Goal: Task Accomplishment & Management: Manage account settings

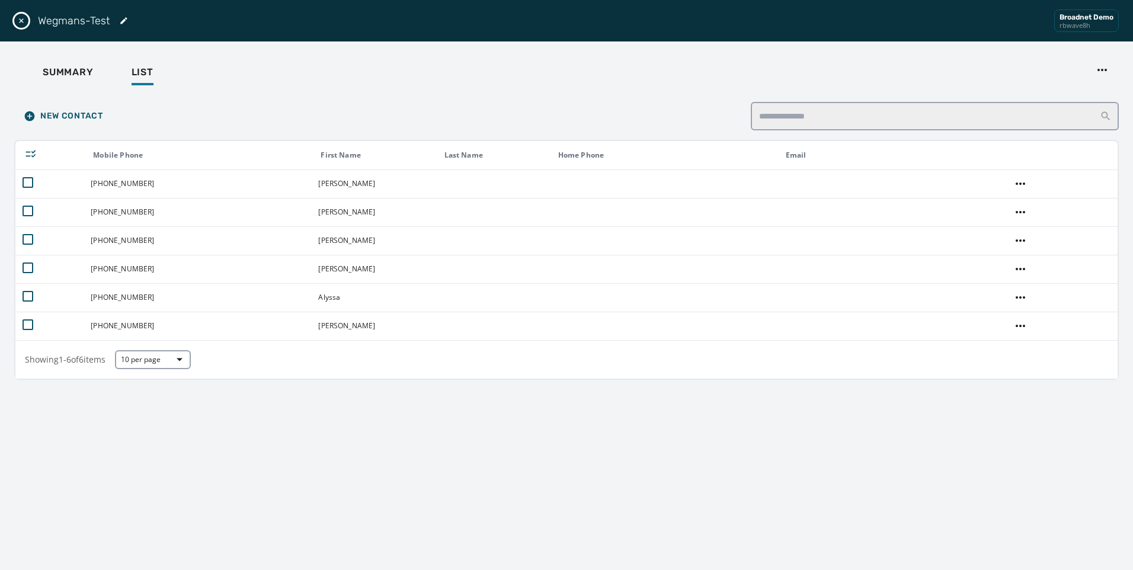
click at [13, 20] on div "Wegmans-Test Broadnet Demo rbwave8h" at bounding box center [566, 20] width 1133 height 41
click at [20, 20] on icon "Close drawer" at bounding box center [21, 20] width 5 height 5
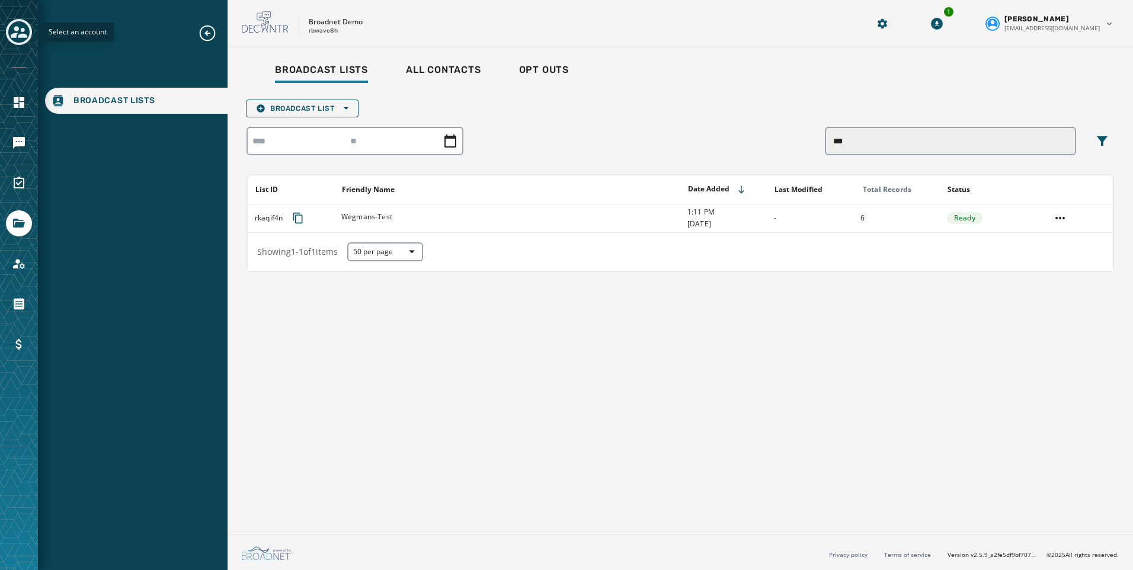
click at [21, 34] on icon "Toggle account select drawer" at bounding box center [19, 32] width 17 height 12
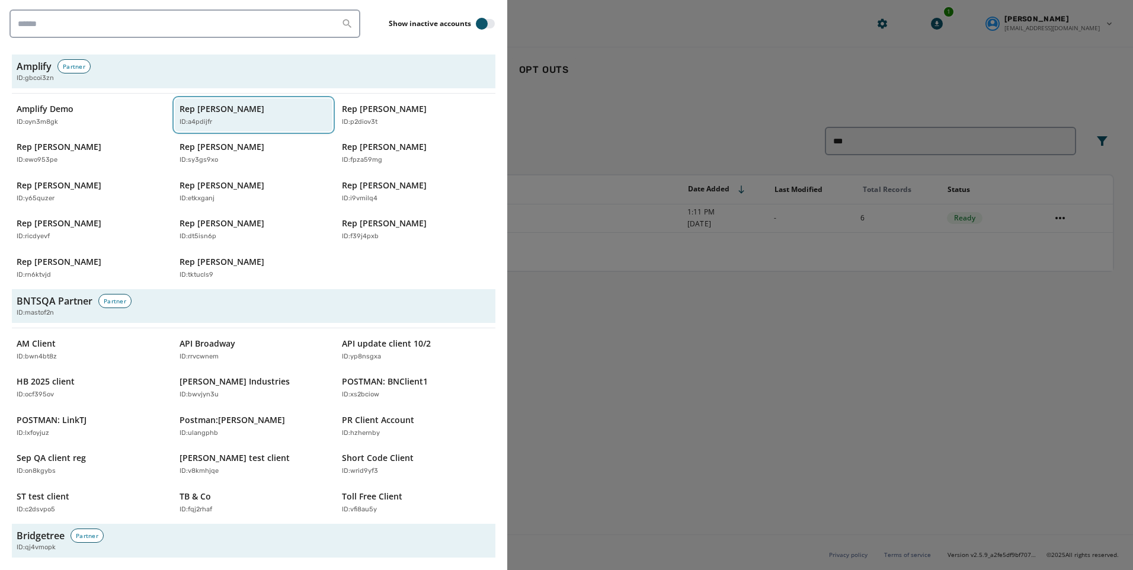
click at [222, 121] on div "ID: a4pdijfr" at bounding box center [248, 122] width 137 height 10
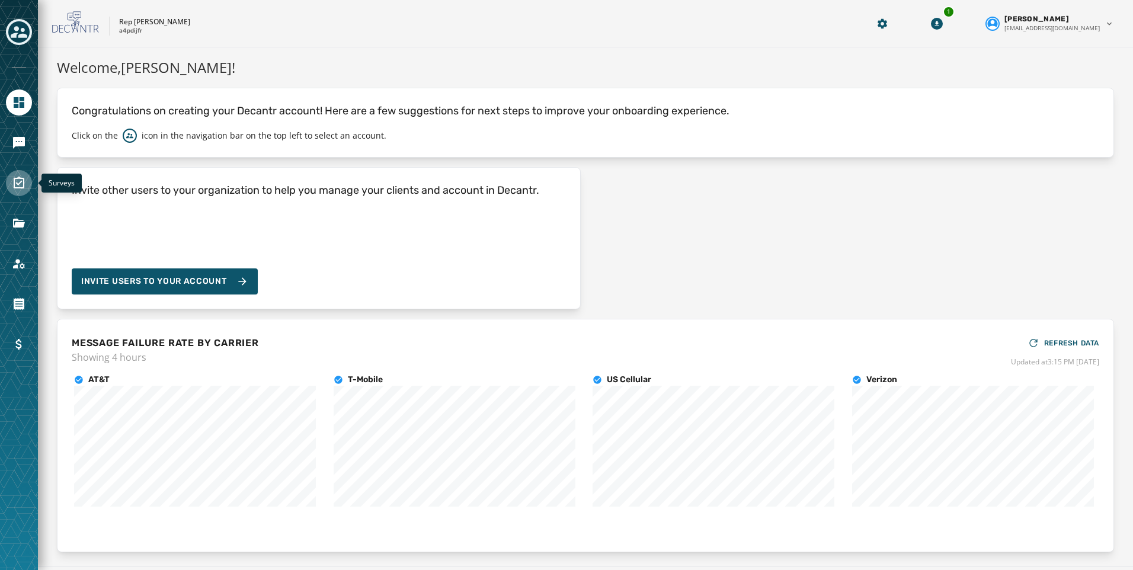
click at [17, 179] on icon "Navigate to Surveys" at bounding box center [19, 183] width 11 height 12
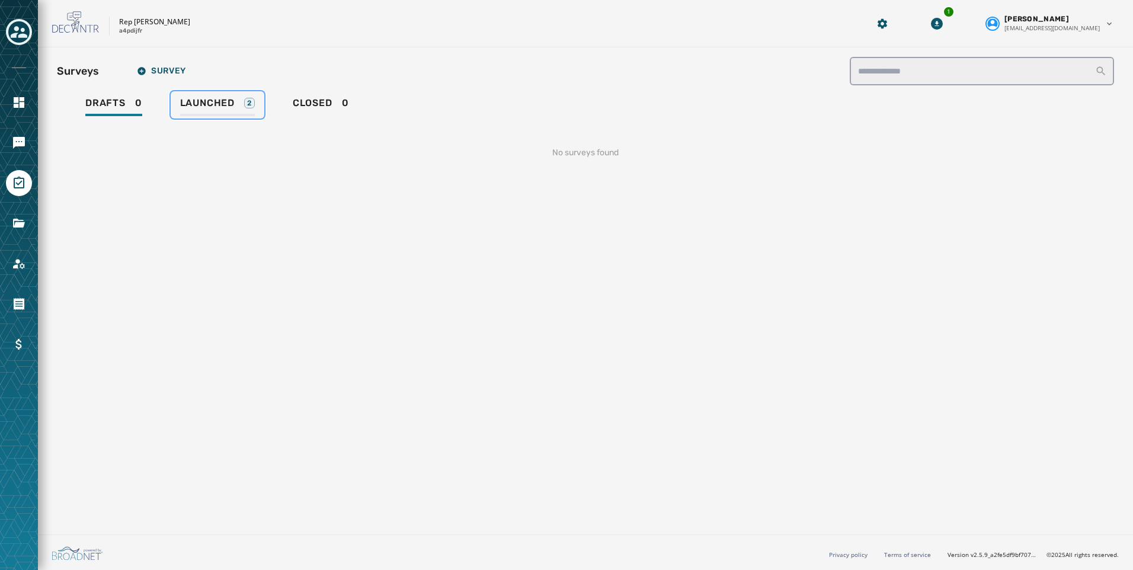
click at [212, 101] on span "Launched" at bounding box center [207, 103] width 55 height 12
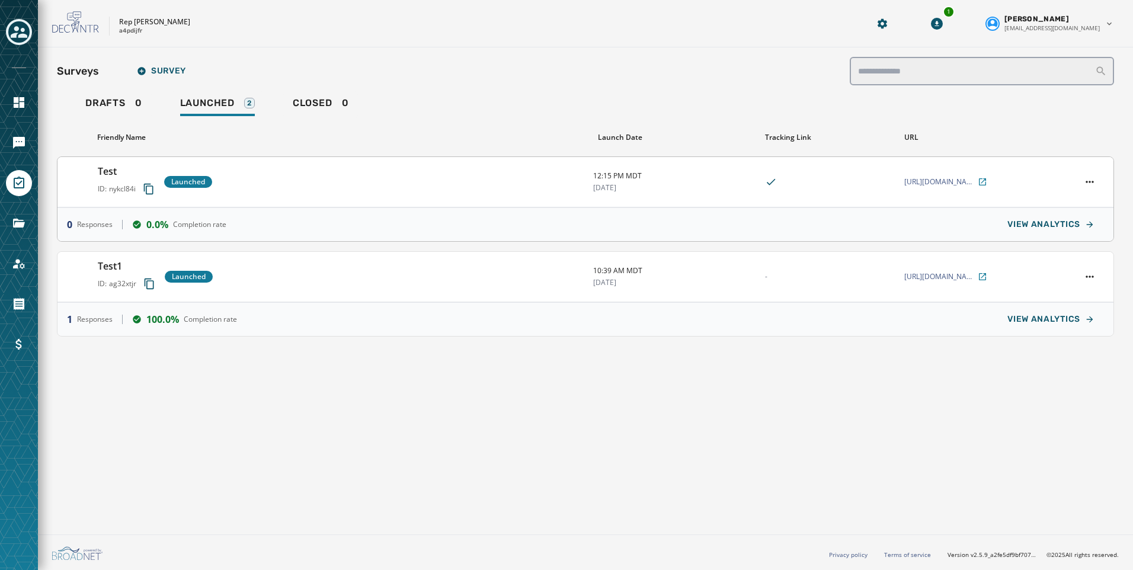
click at [273, 188] on div "Test ID: nykcl84i Launched" at bounding box center [341, 182] width 486 height 36
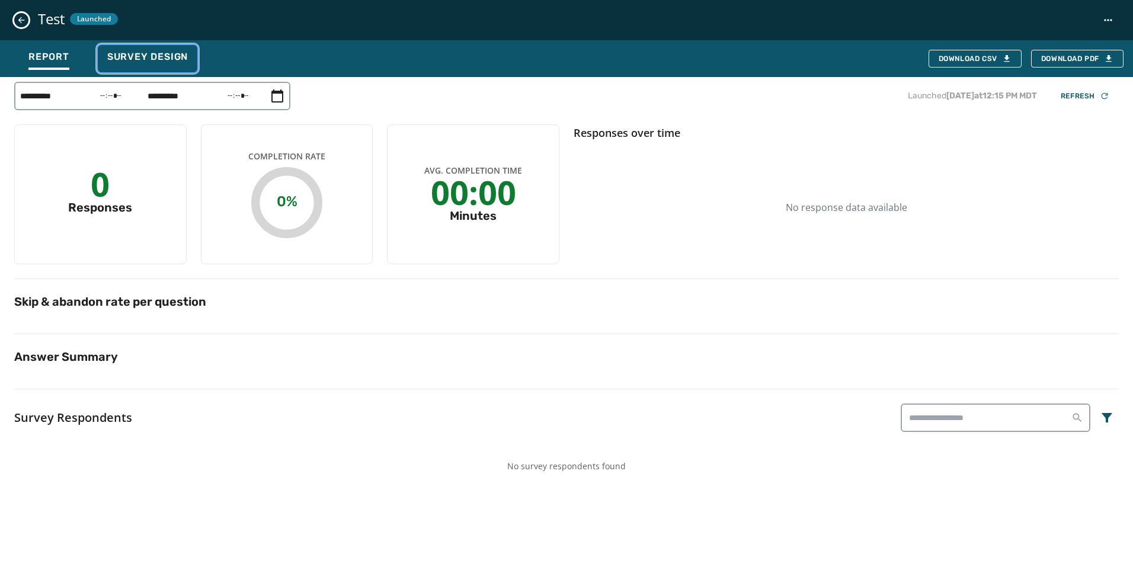
click at [188, 72] on button "Survey Design" at bounding box center [148, 58] width 100 height 27
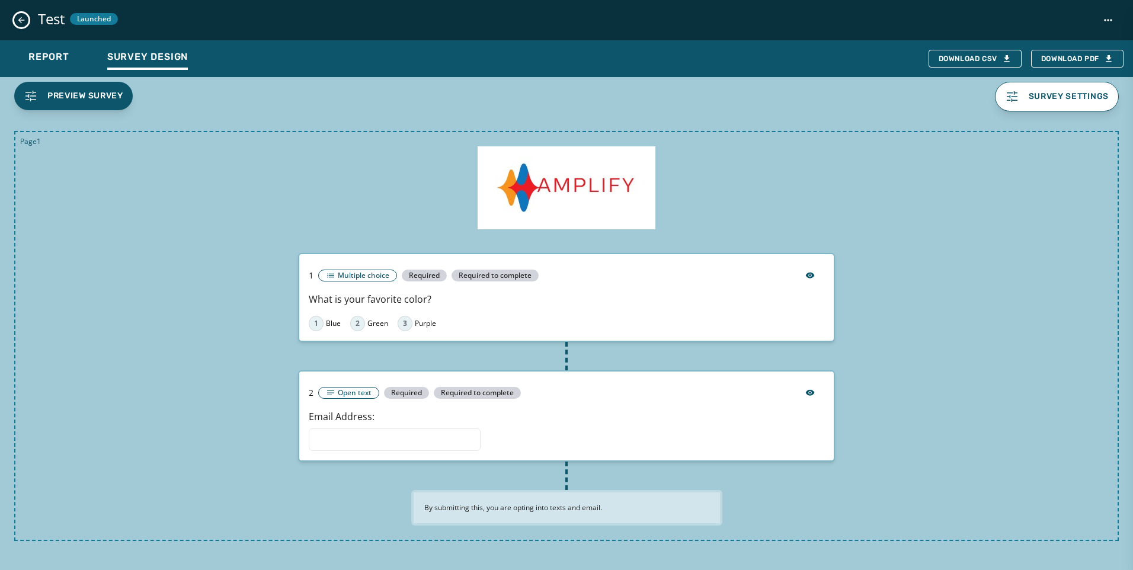
click at [20, 20] on icon "Close survey details drawer" at bounding box center [21, 20] width 7 height 7
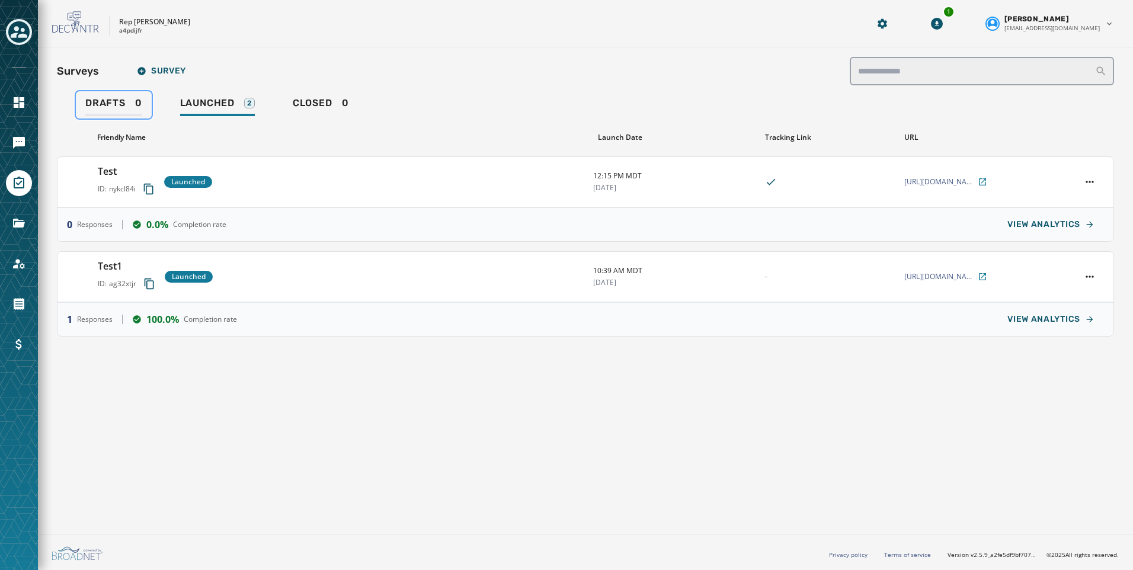
click at [106, 108] on span "Drafts" at bounding box center [105, 103] width 40 height 12
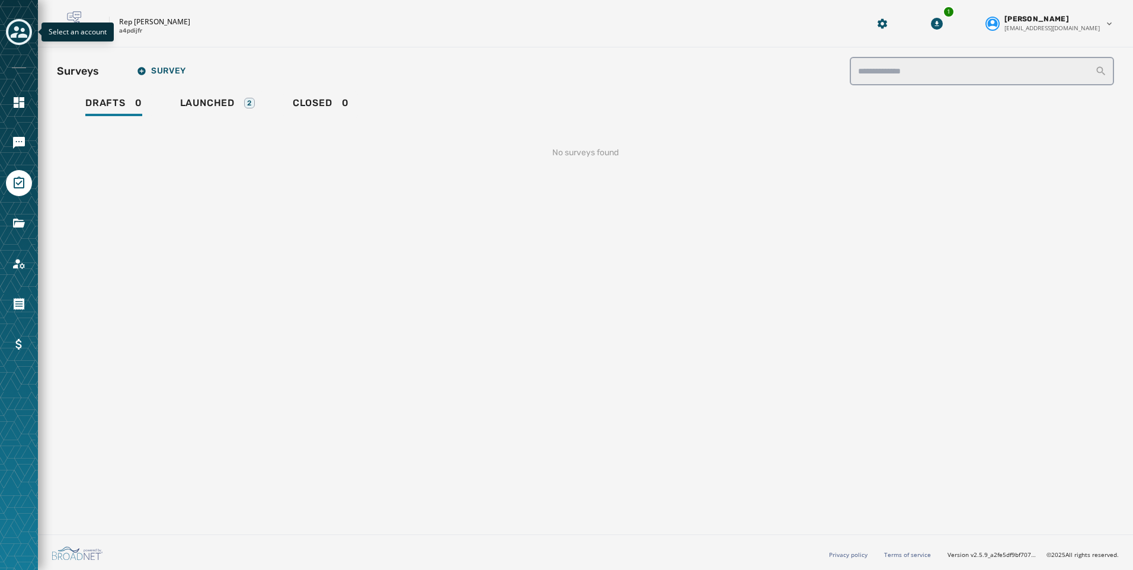
click at [15, 33] on icon "Toggle account select drawer" at bounding box center [19, 32] width 17 height 17
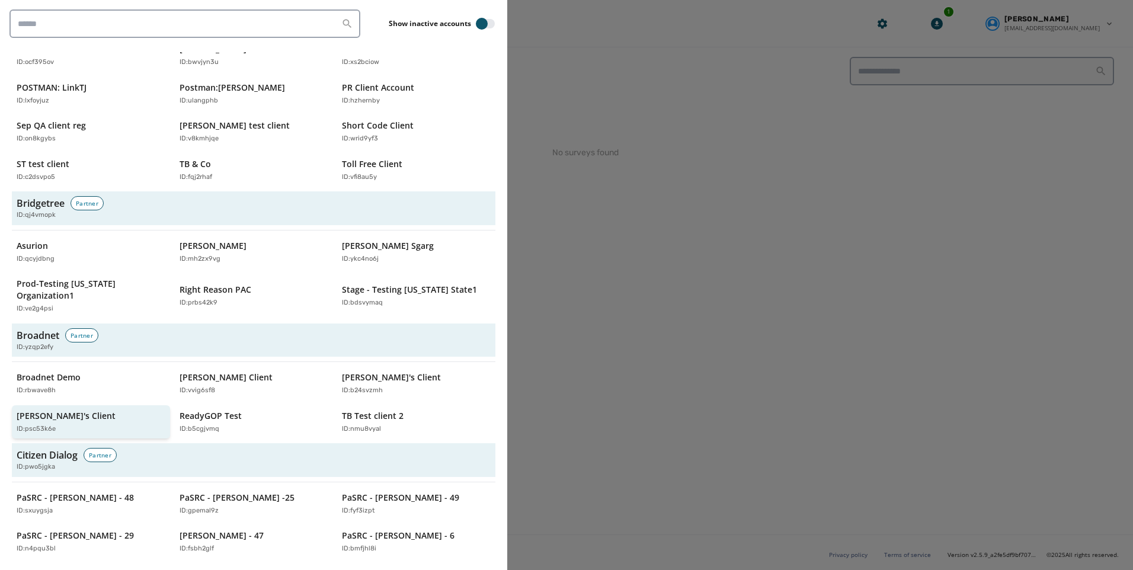
scroll to position [356, 0]
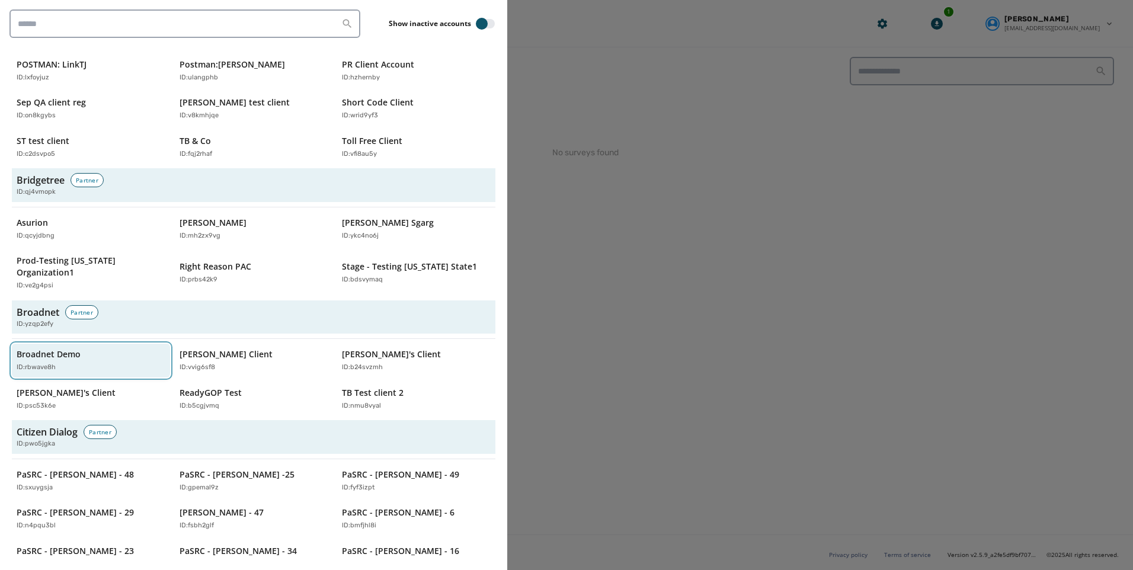
click at [69, 349] on p "Broadnet Demo" at bounding box center [49, 355] width 64 height 12
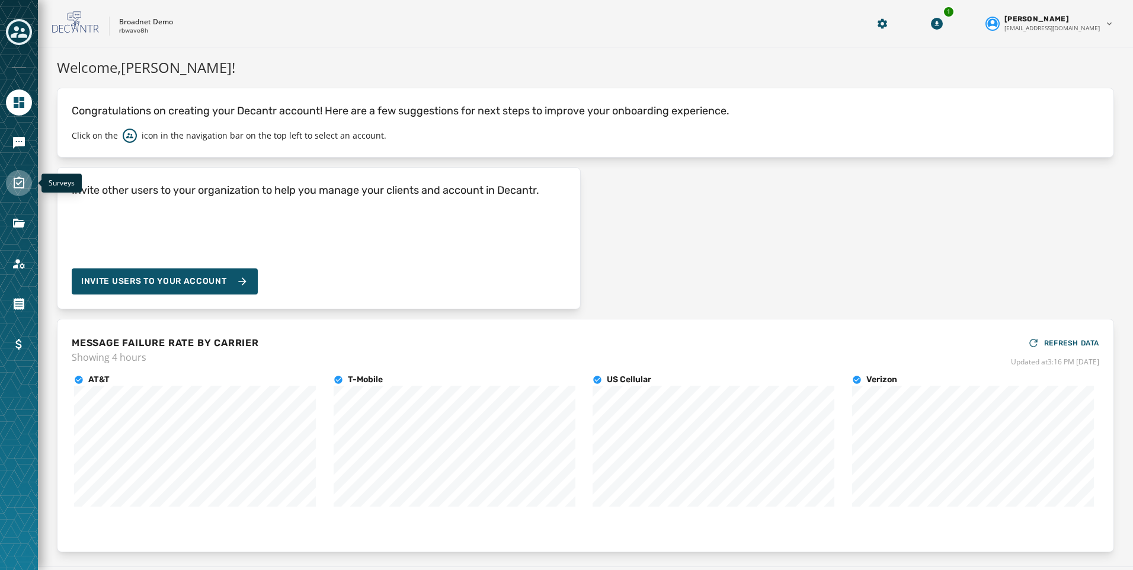
click at [26, 178] on link "Navigate to Surveys" at bounding box center [19, 183] width 26 height 26
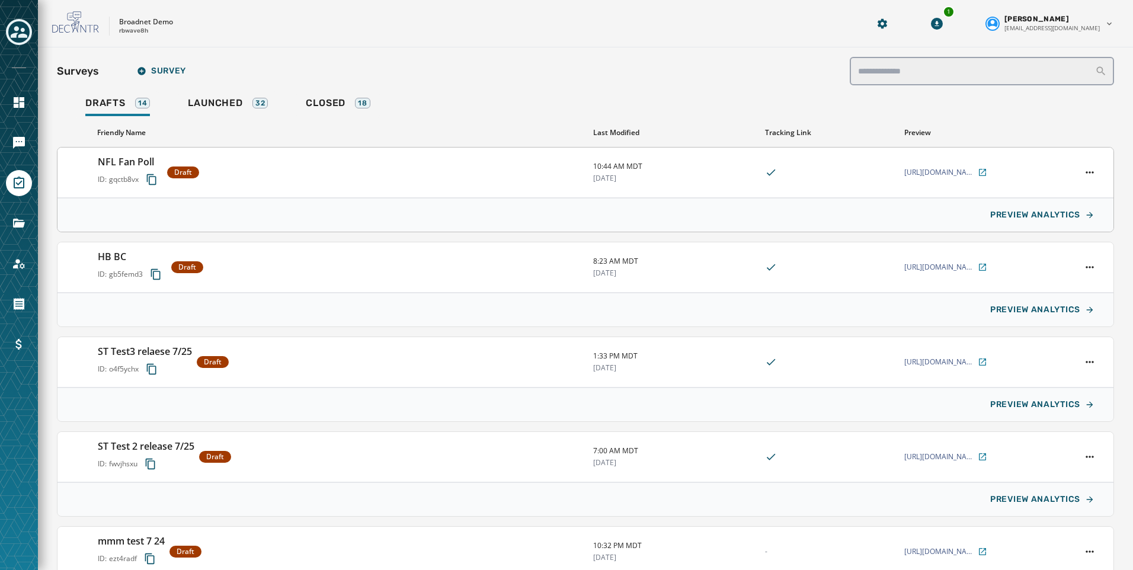
click at [386, 168] on div "NFL Fan Poll ID: gqctb8vx Draft" at bounding box center [341, 173] width 486 height 36
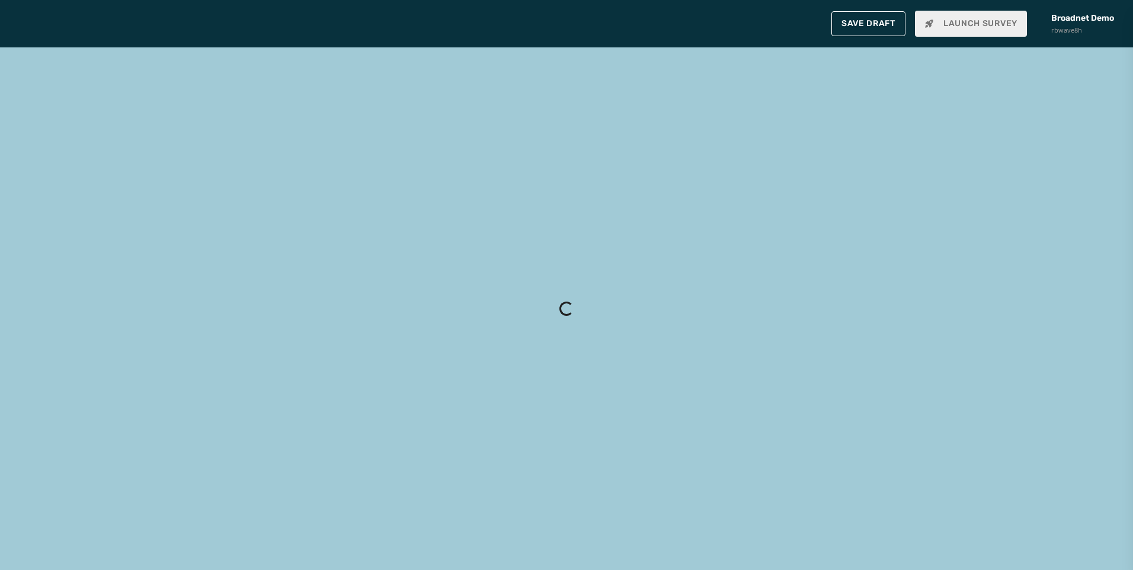
type input "**********"
type textarea "**********"
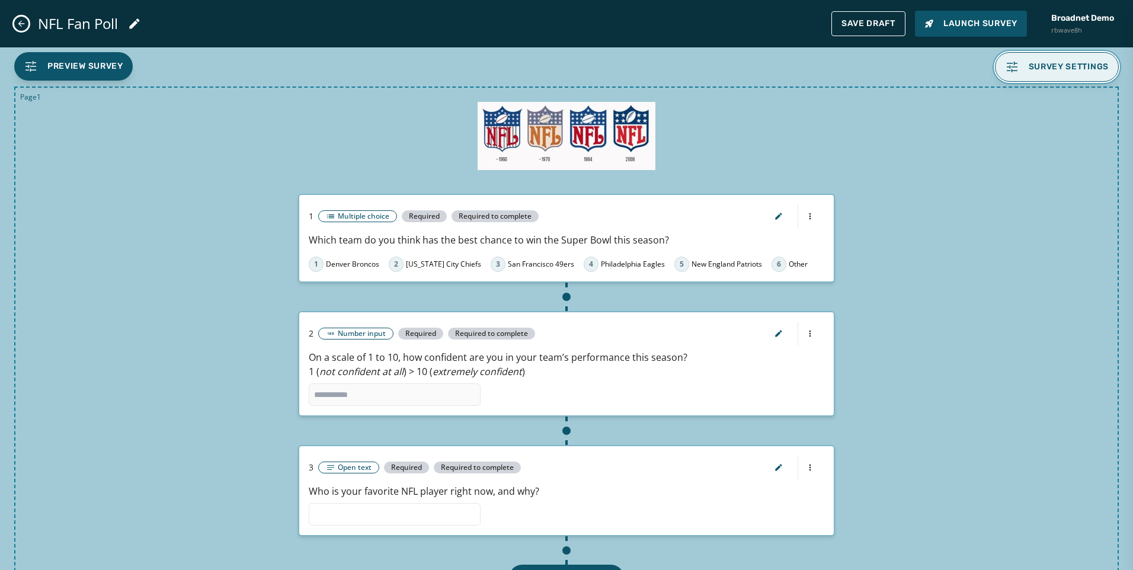
click at [1081, 65] on span "Survey settings" at bounding box center [1069, 66] width 81 height 9
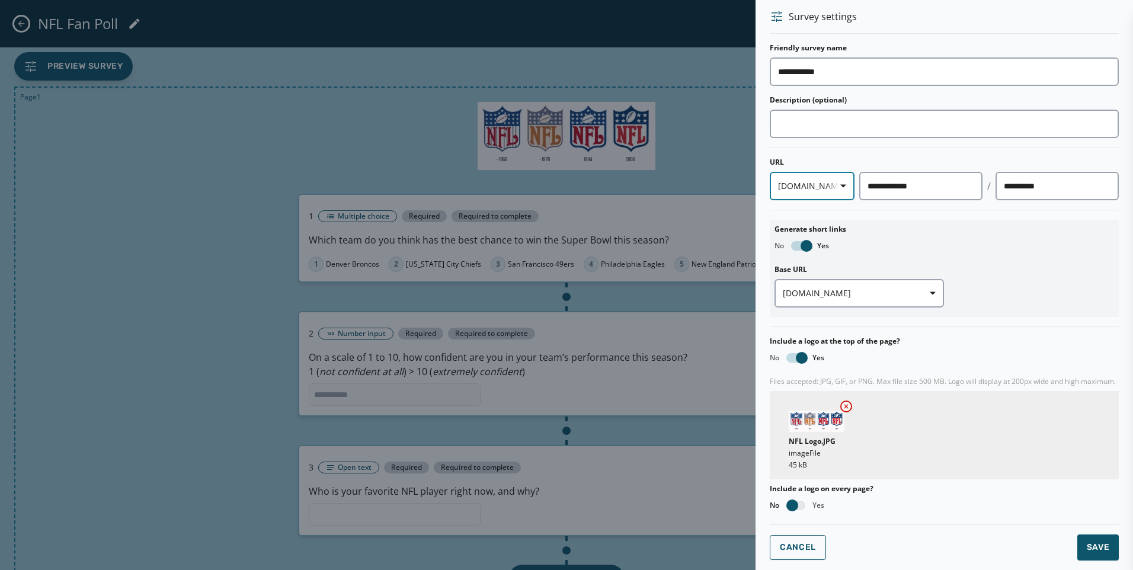
click at [841, 184] on icon "button" at bounding box center [844, 186] width 6 height 6
click at [841, 186] on icon "button" at bounding box center [844, 186] width 6 height 3
click at [841, 188] on icon "button" at bounding box center [844, 186] width 6 height 6
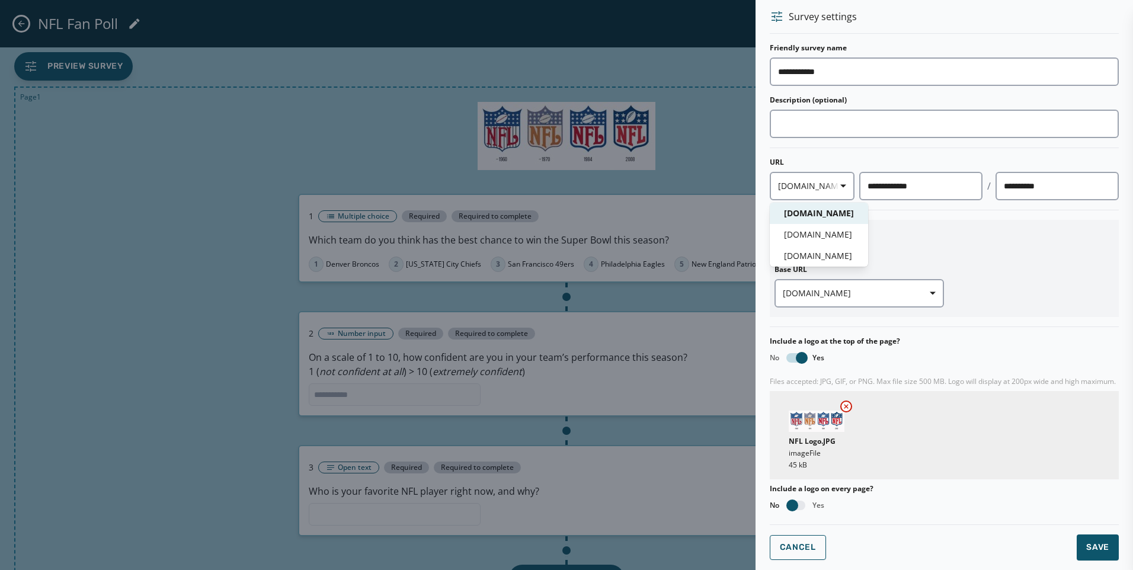
click at [776, 544] on div "**********" at bounding box center [944, 369] width 349 height 653
click at [39, 28] on div at bounding box center [566, 285] width 1133 height 570
click at [245, 94] on div at bounding box center [566, 285] width 1133 height 570
click at [805, 549] on span "Cancel" at bounding box center [798, 547] width 36 height 9
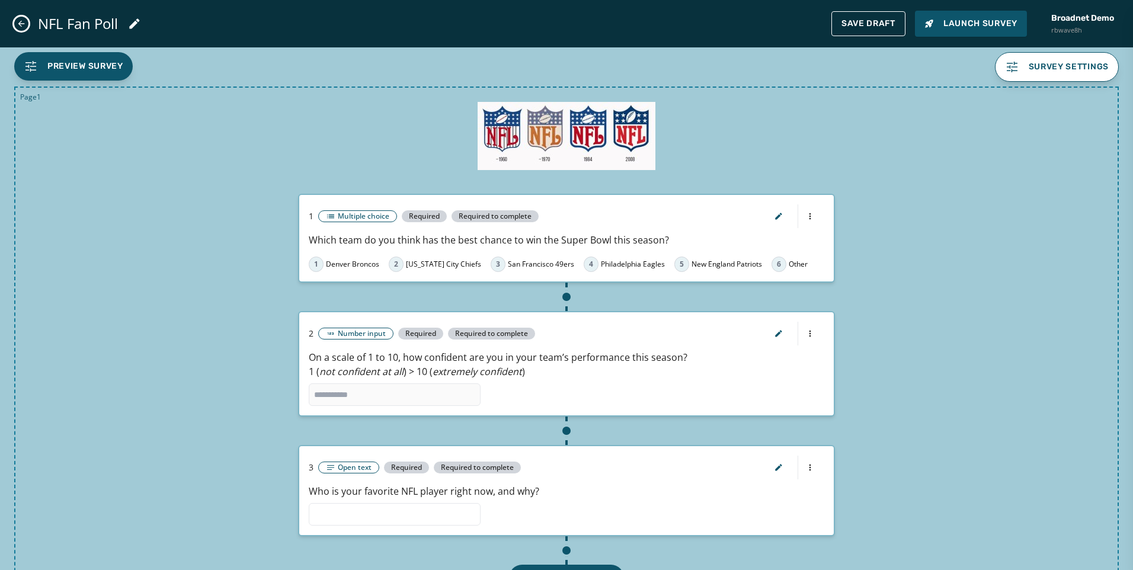
click at [20, 18] on button "Close admin drawer" at bounding box center [21, 24] width 14 height 14
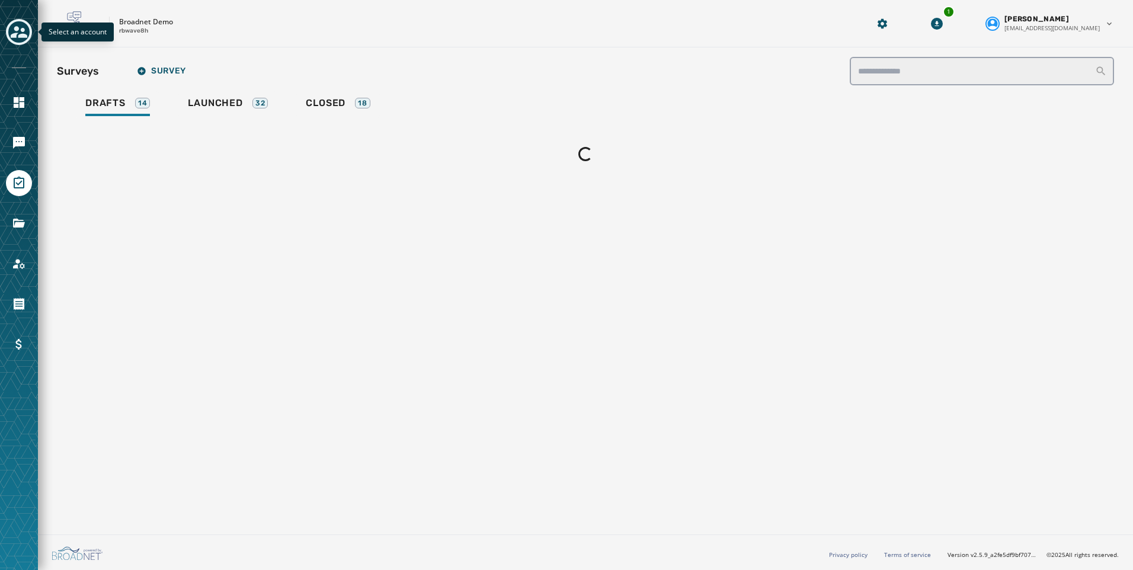
click at [25, 24] on icon "Toggle account select drawer" at bounding box center [19, 32] width 17 height 17
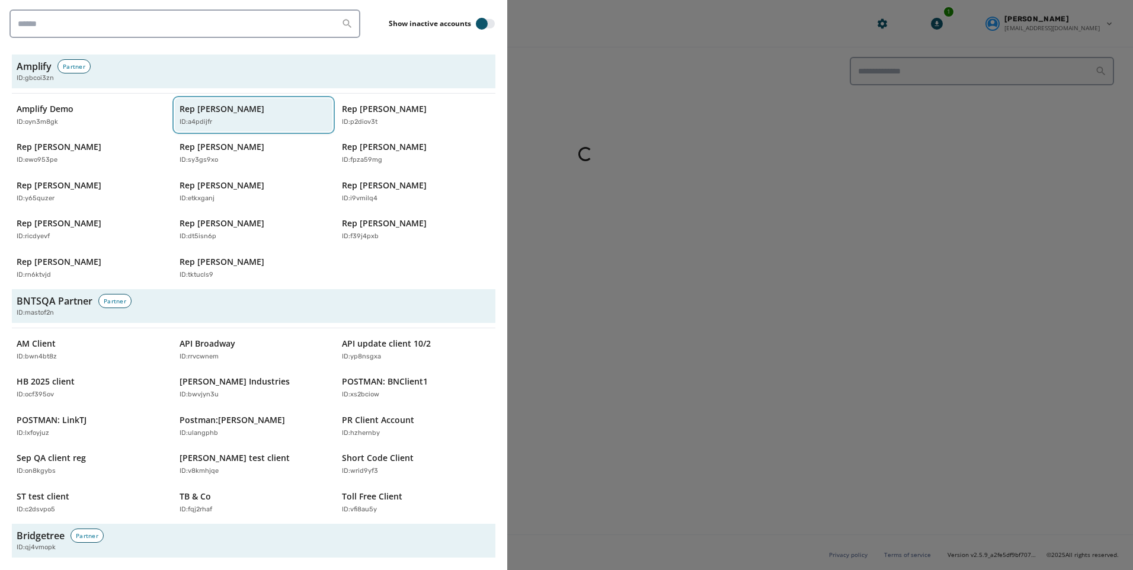
click at [196, 108] on p "Rep [PERSON_NAME]" at bounding box center [222, 109] width 85 height 12
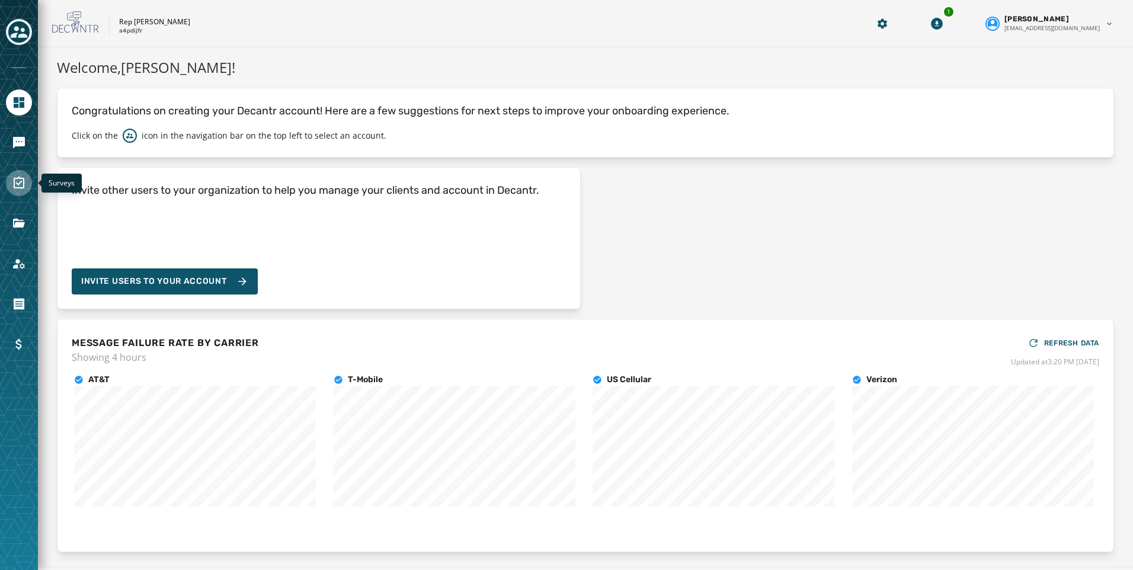
click at [18, 182] on icon "Navigate to Surveys" at bounding box center [19, 183] width 14 height 14
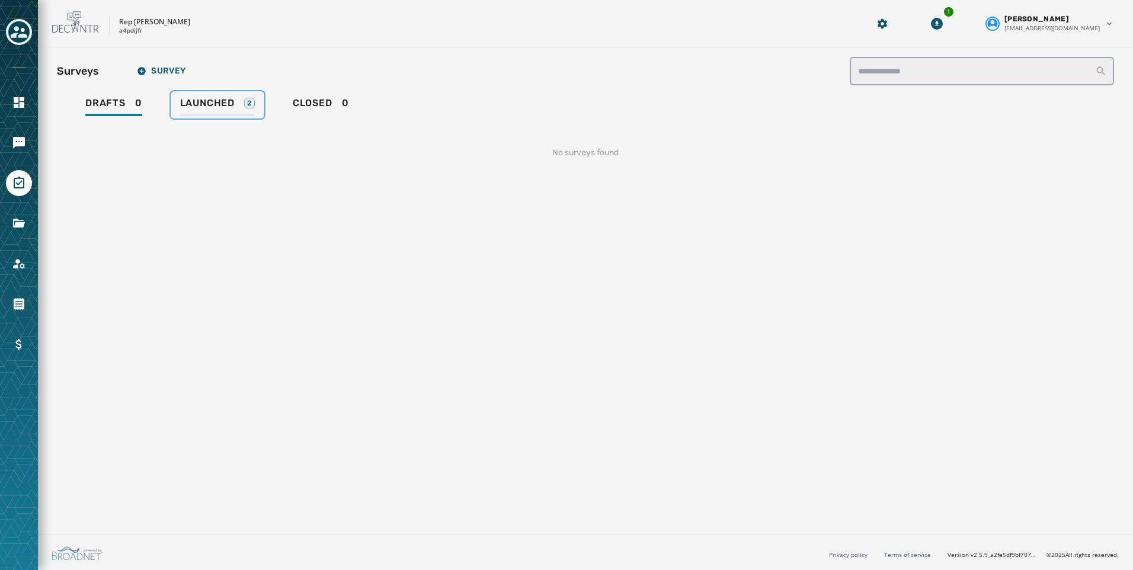
click at [199, 103] on span "Launched" at bounding box center [207, 103] width 55 height 12
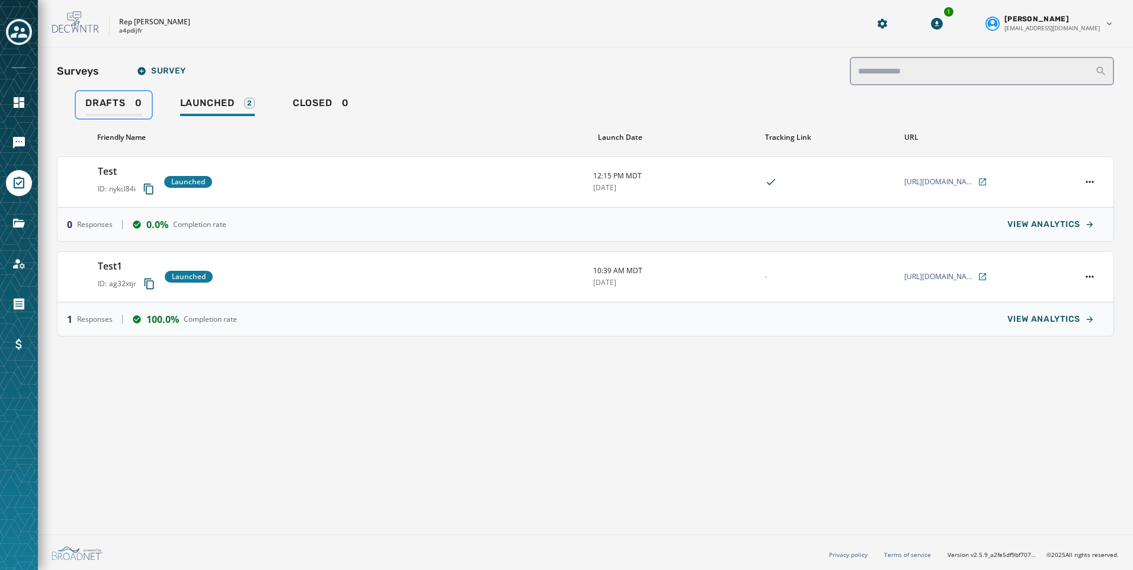
click at [112, 110] on div "Drafts 0" at bounding box center [113, 106] width 57 height 19
